Goal: Find specific page/section: Find specific page/section

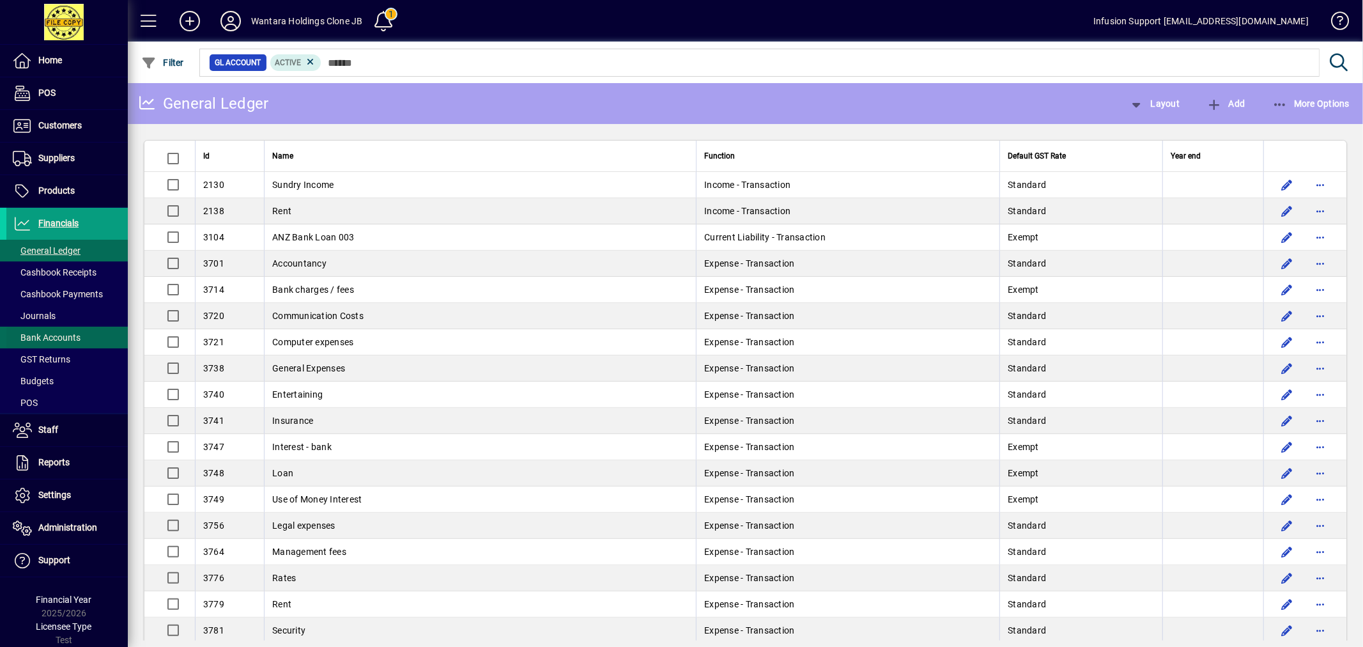
click at [53, 334] on span "Bank Accounts" at bounding box center [47, 337] width 68 height 10
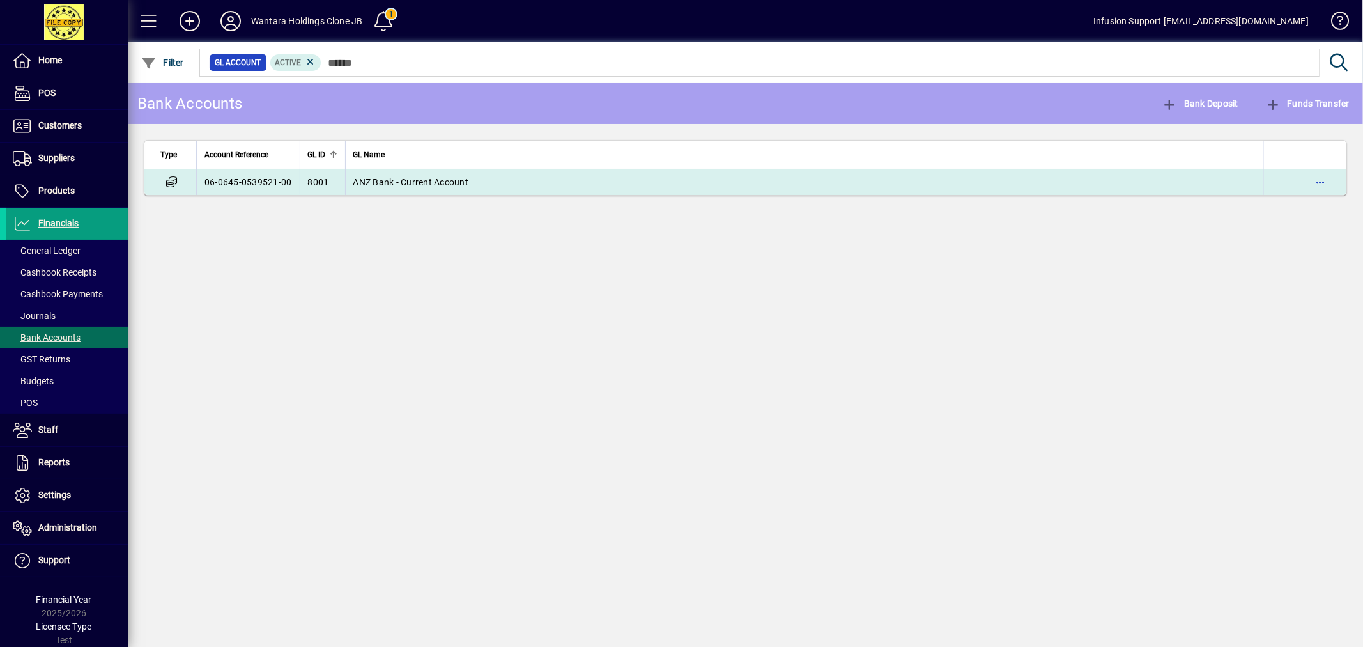
click at [224, 184] on td "06-0645-0539521-00" at bounding box center [248, 182] width 104 height 26
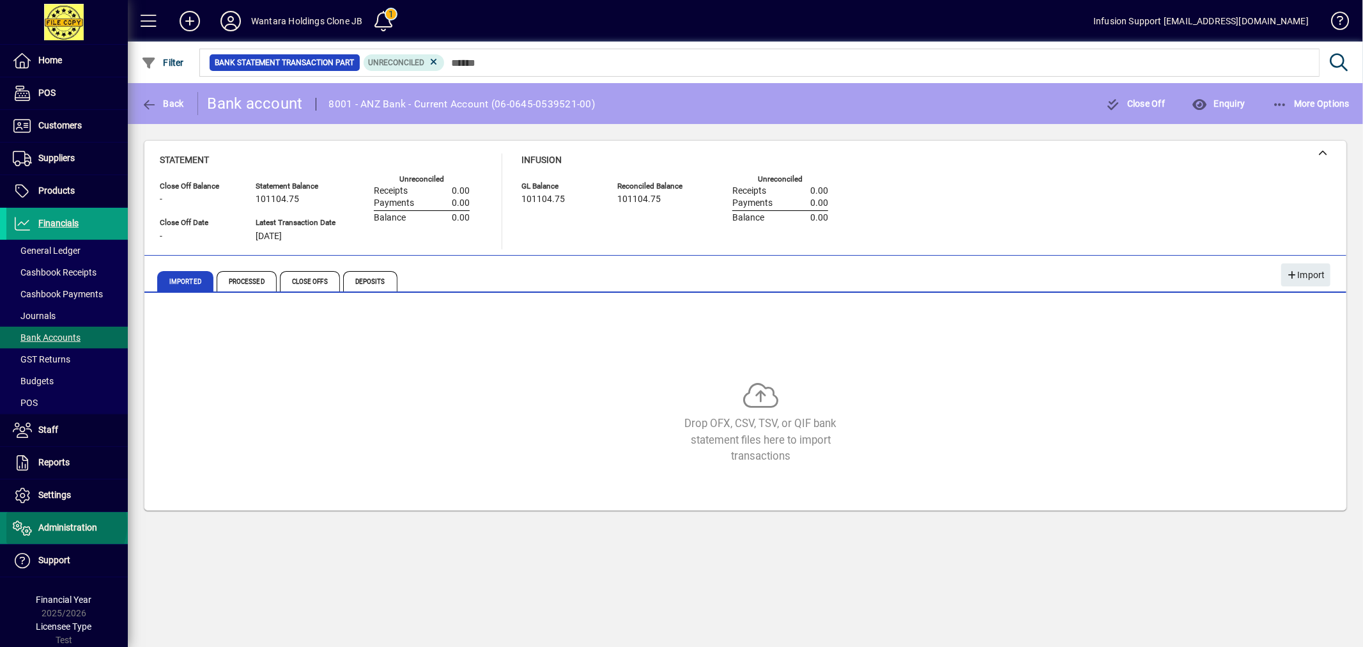
click at [65, 525] on span "Administration" at bounding box center [67, 527] width 59 height 10
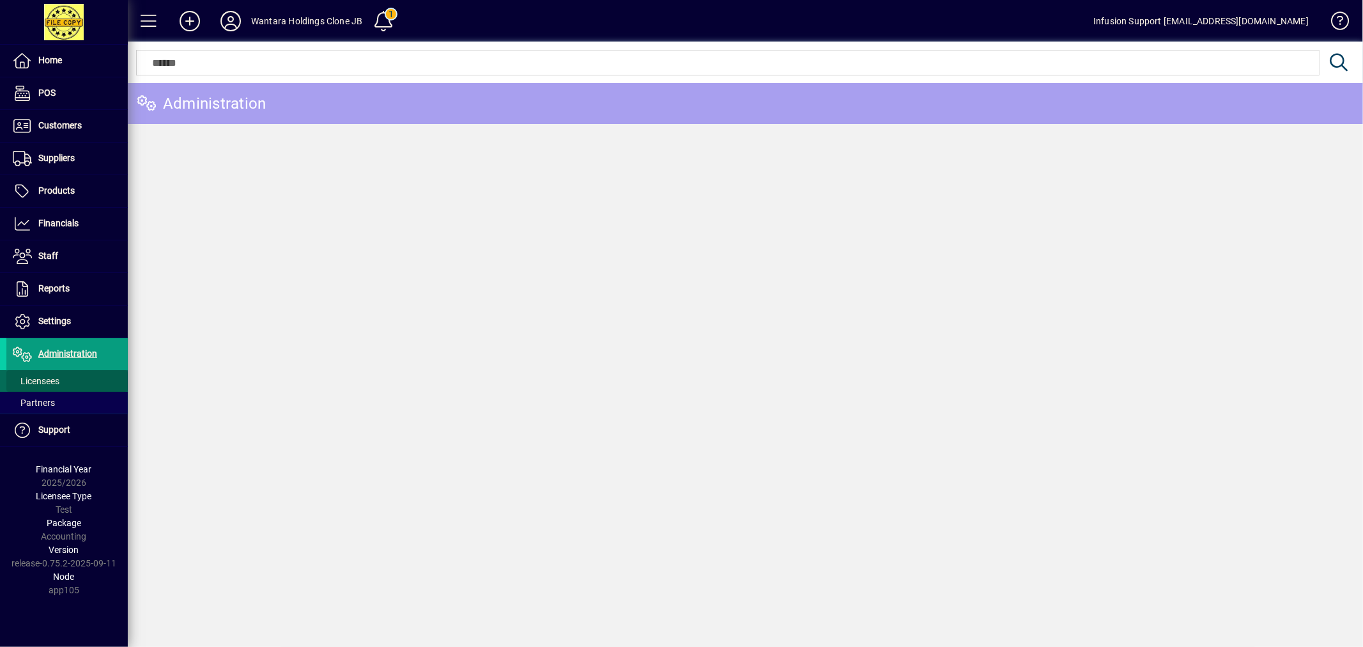
click at [39, 378] on span "Licensees" at bounding box center [36, 381] width 47 height 10
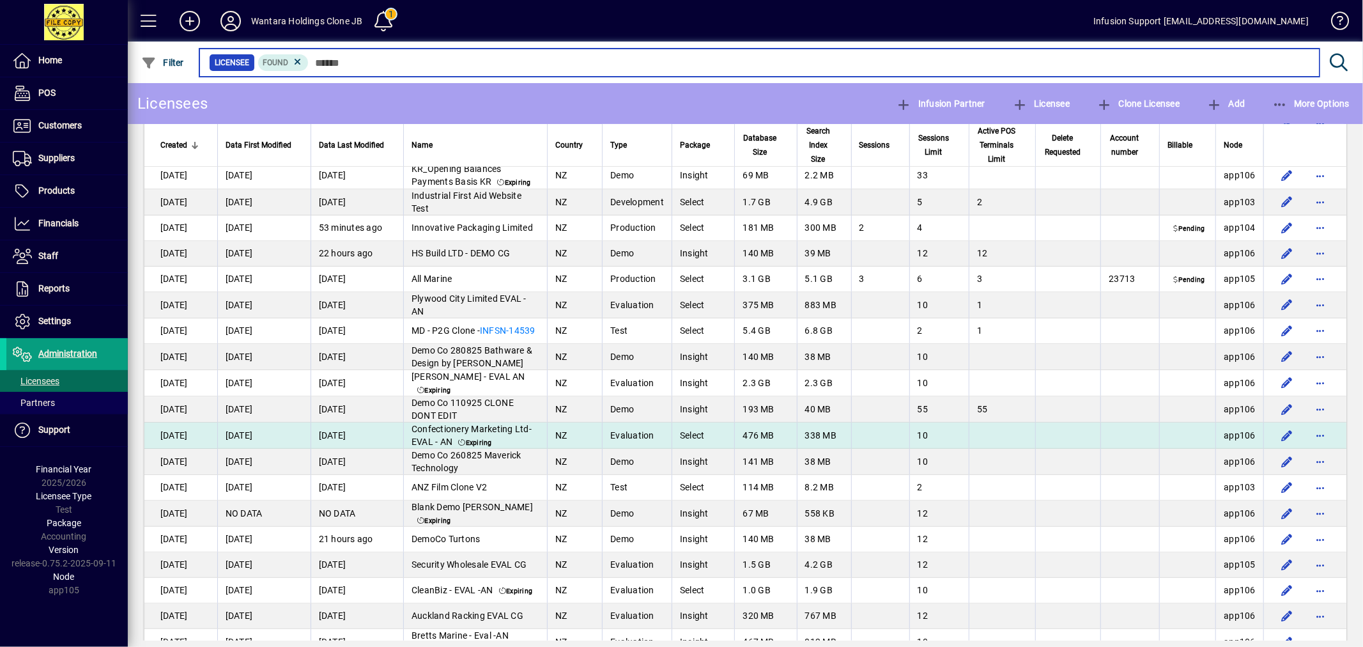
scroll to position [296, 0]
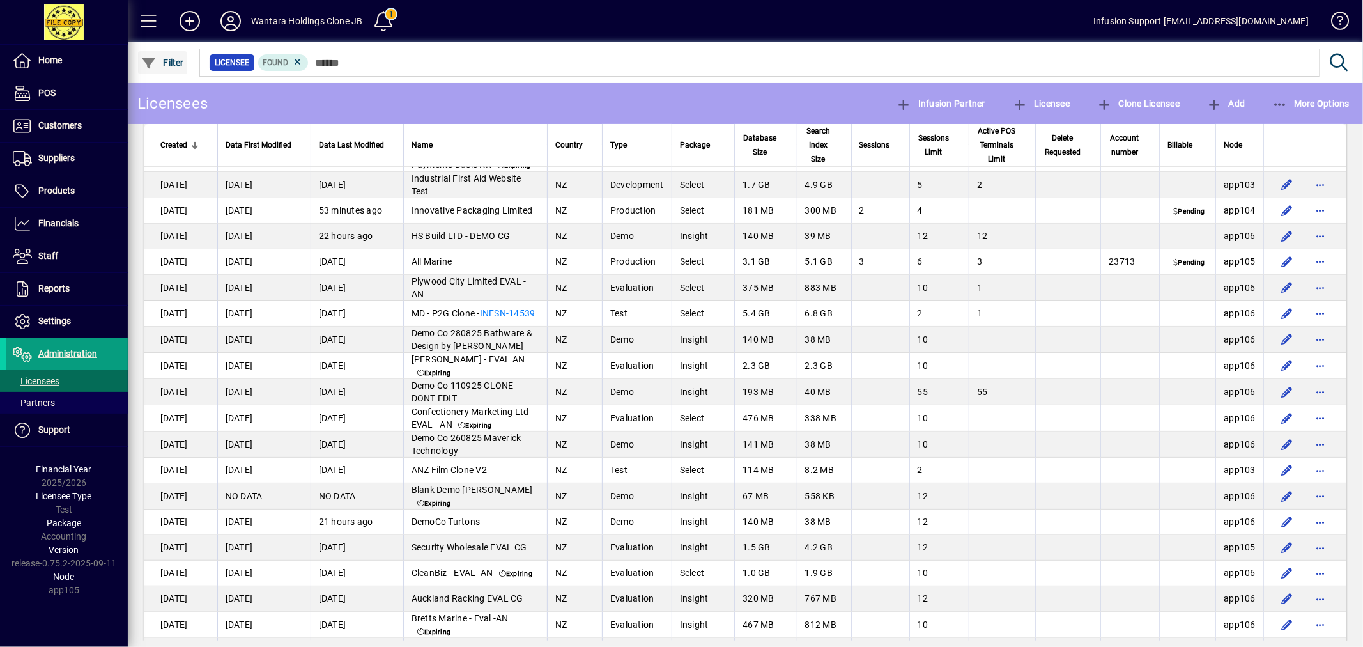
click at [180, 65] on span "Filter" at bounding box center [162, 63] width 43 height 10
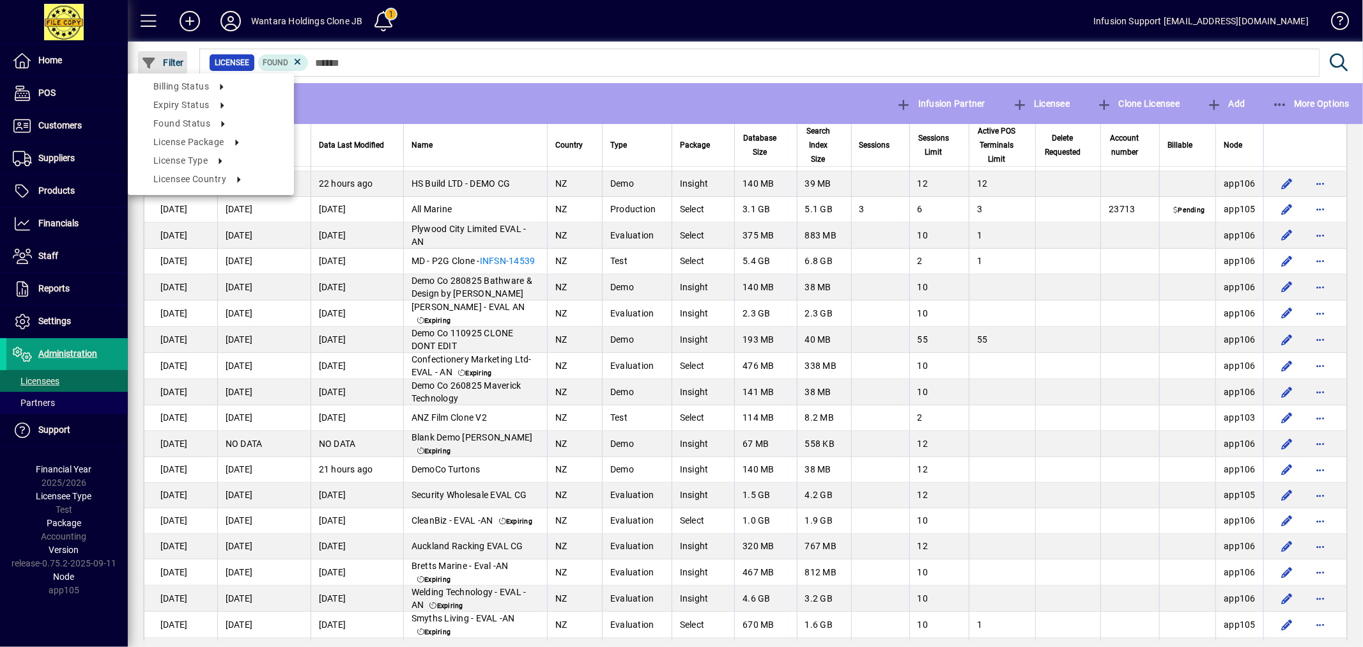
scroll to position [349, 0]
click at [333, 282] on li "Production" at bounding box center [339, 276] width 91 height 15
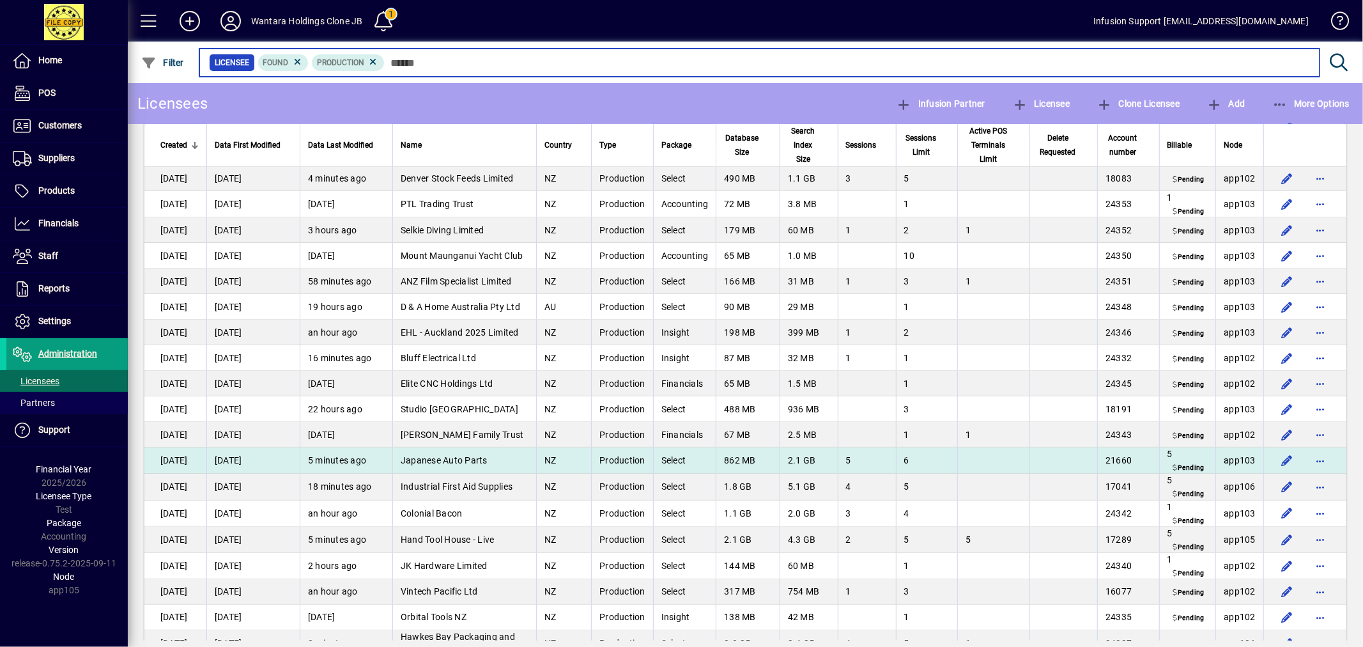
scroll to position [353, 0]
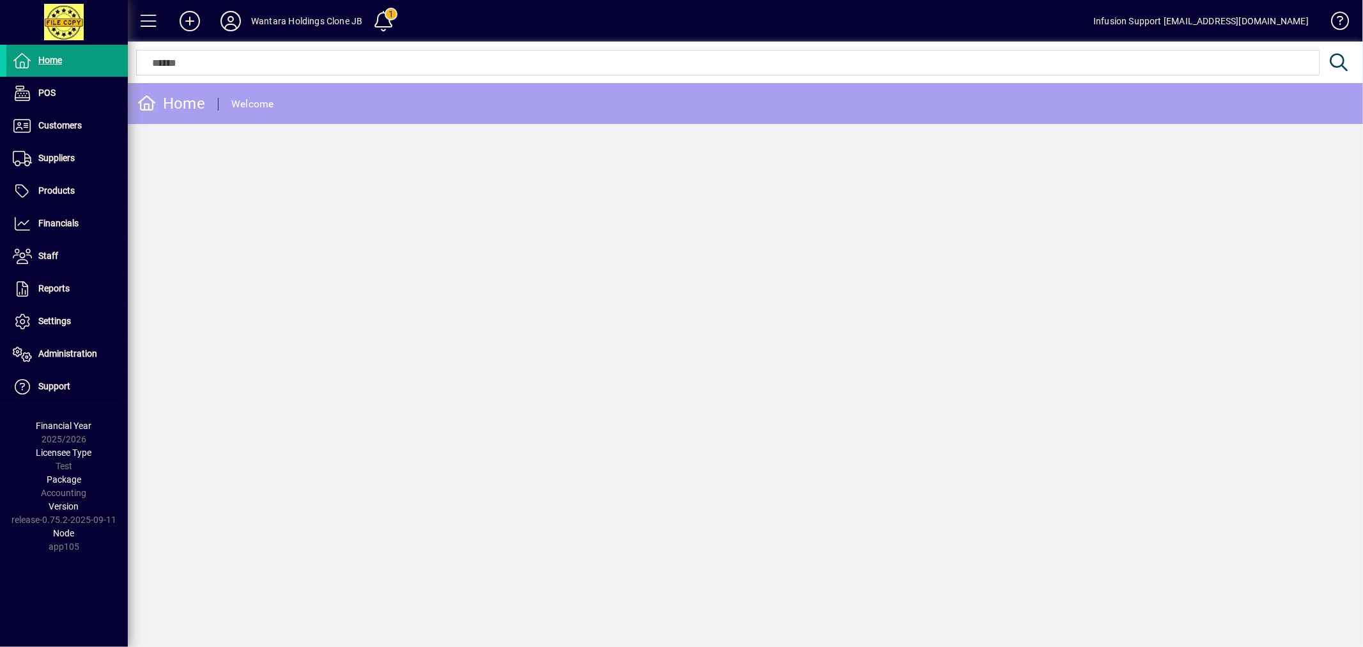
click at [231, 7] on span at bounding box center [230, 21] width 41 height 31
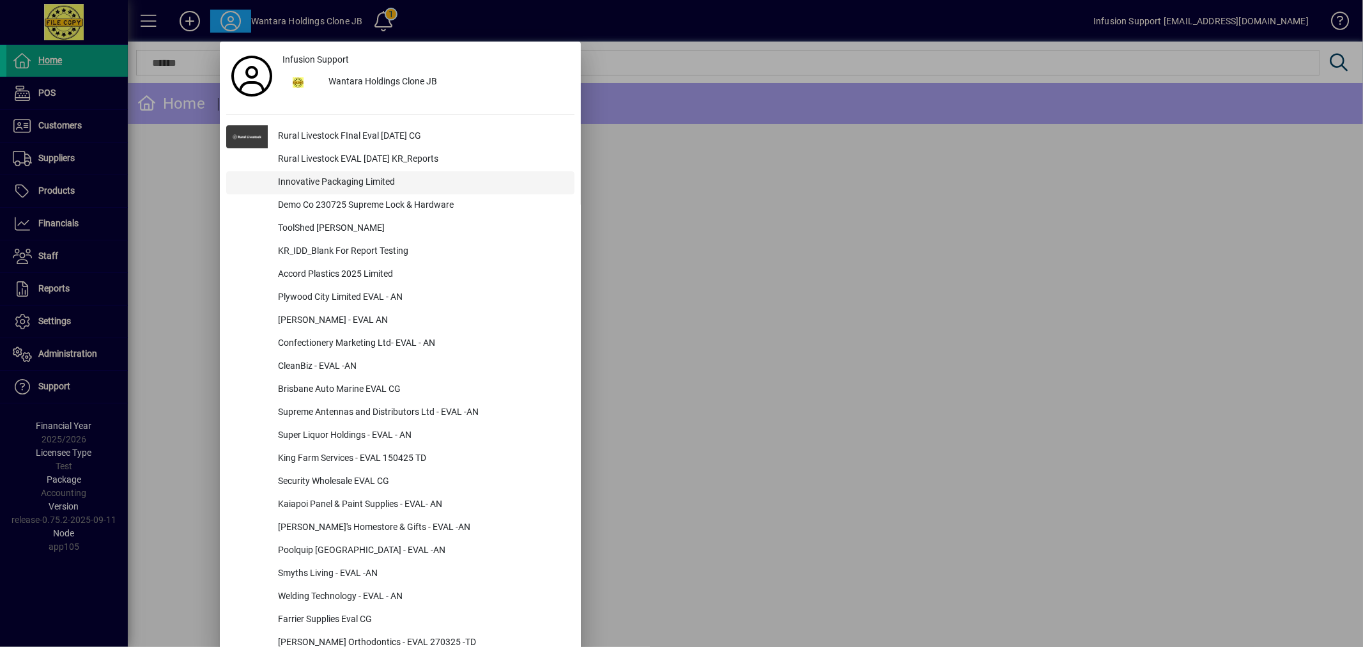
click at [334, 176] on div "Innovative Packaging Limited" at bounding box center [421, 182] width 307 height 23
